Goal: Information Seeking & Learning: Learn about a topic

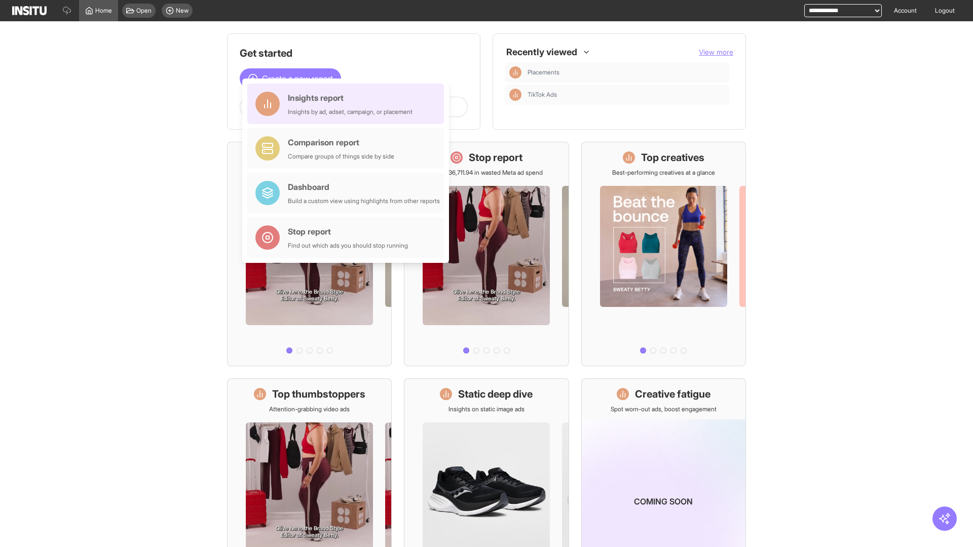
click at [348, 104] on div "Insights report Insights by ad, adset, campaign, or placement" at bounding box center [350, 104] width 125 height 24
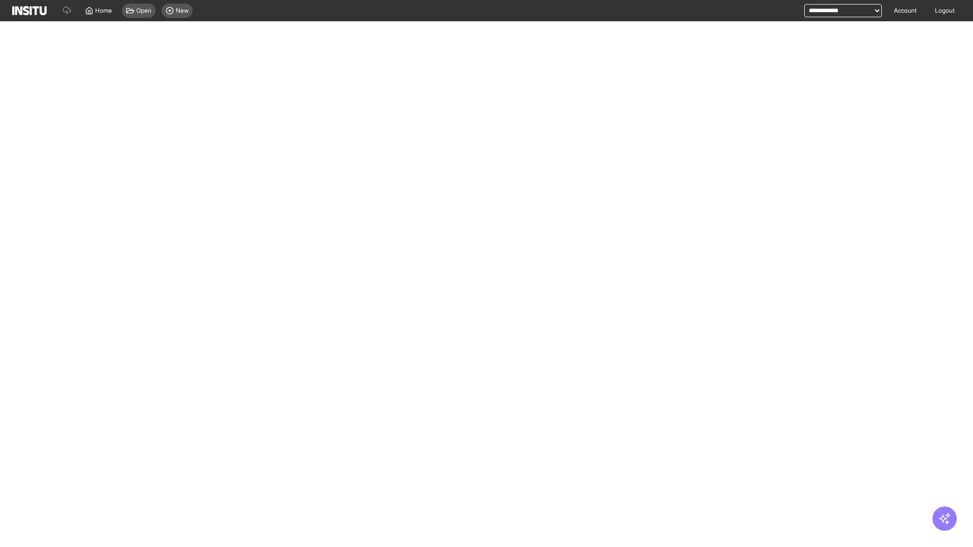
select select "**"
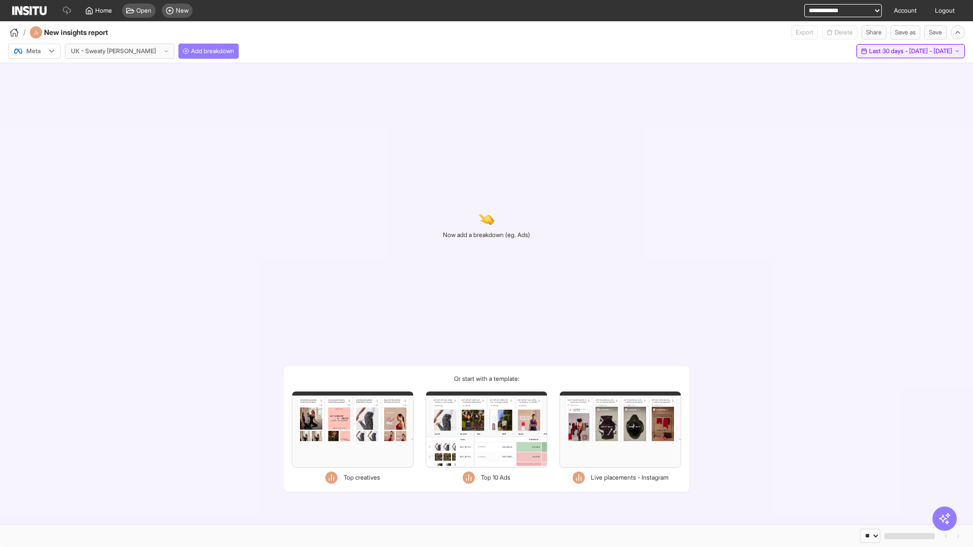
click at [888, 51] on span "Last 30 days - [DATE] - [DATE]" at bounding box center [910, 51] width 83 height 8
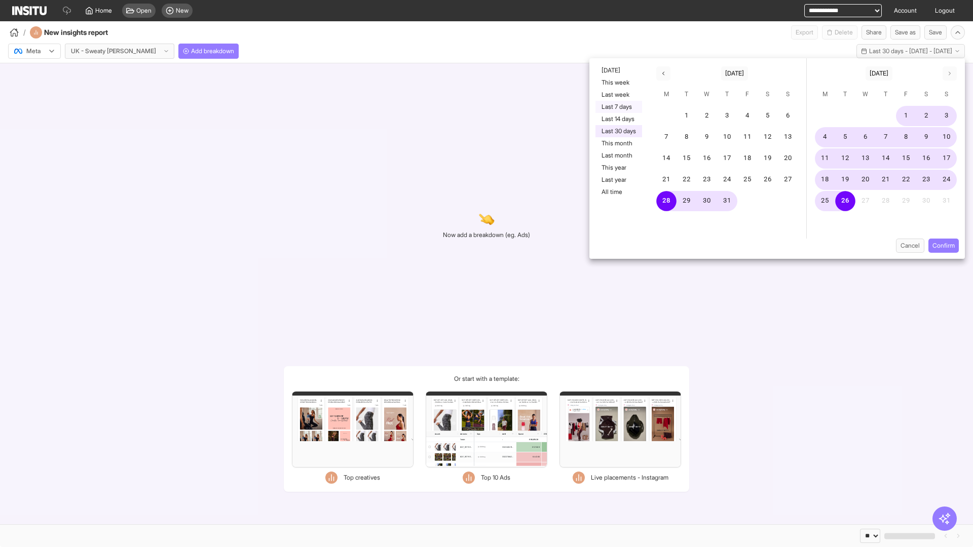
click at [618, 107] on button "Last 7 days" at bounding box center [619, 107] width 47 height 12
